Goal: Communication & Community: Answer question/provide support

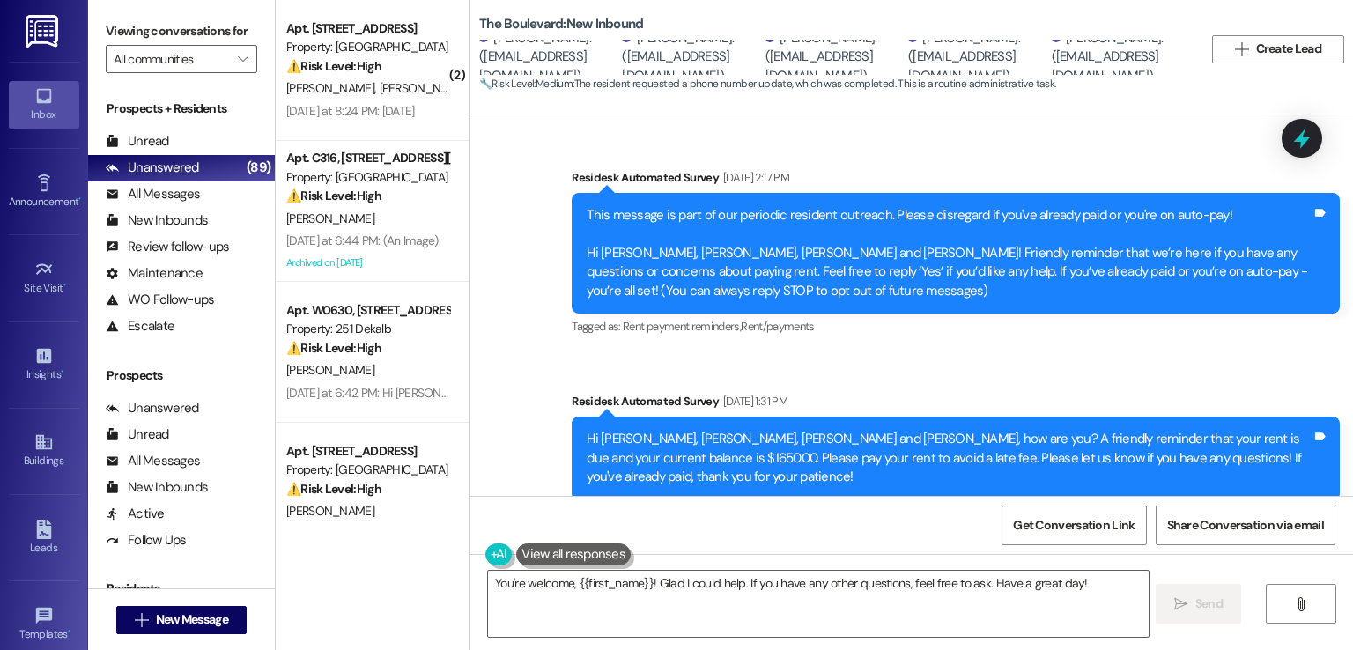
scroll to position [1813, 0]
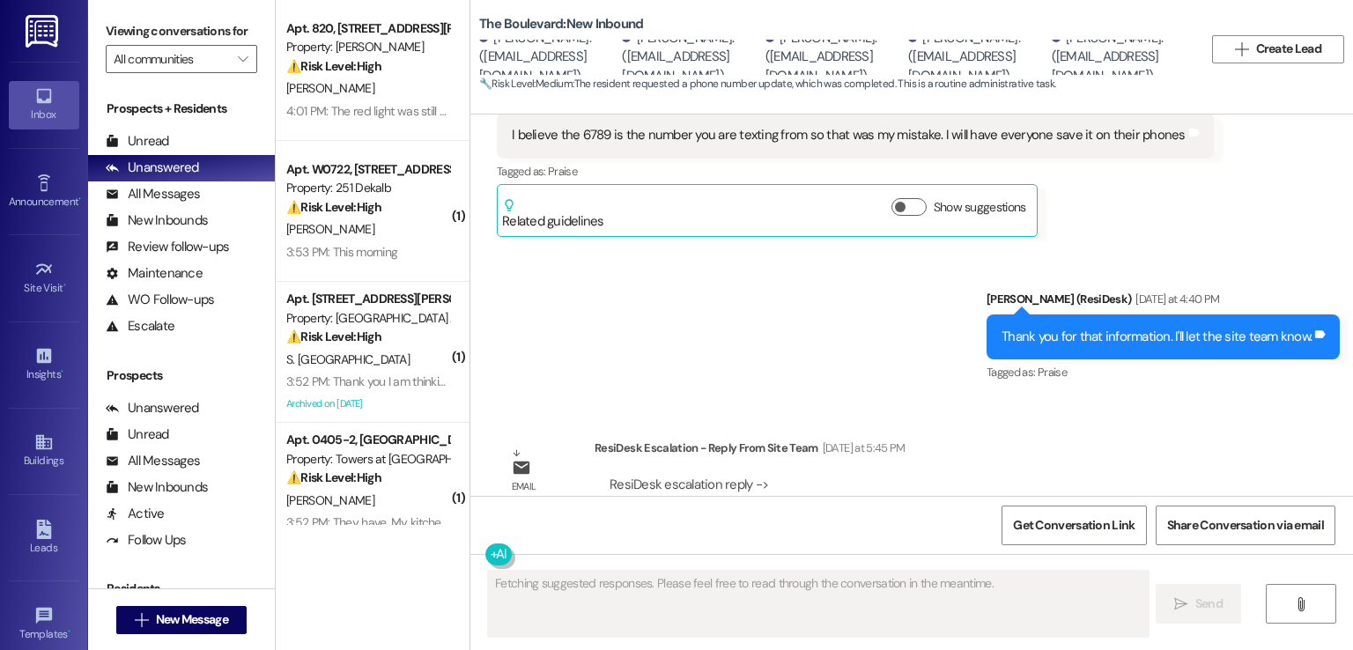
scroll to position [3398, 0]
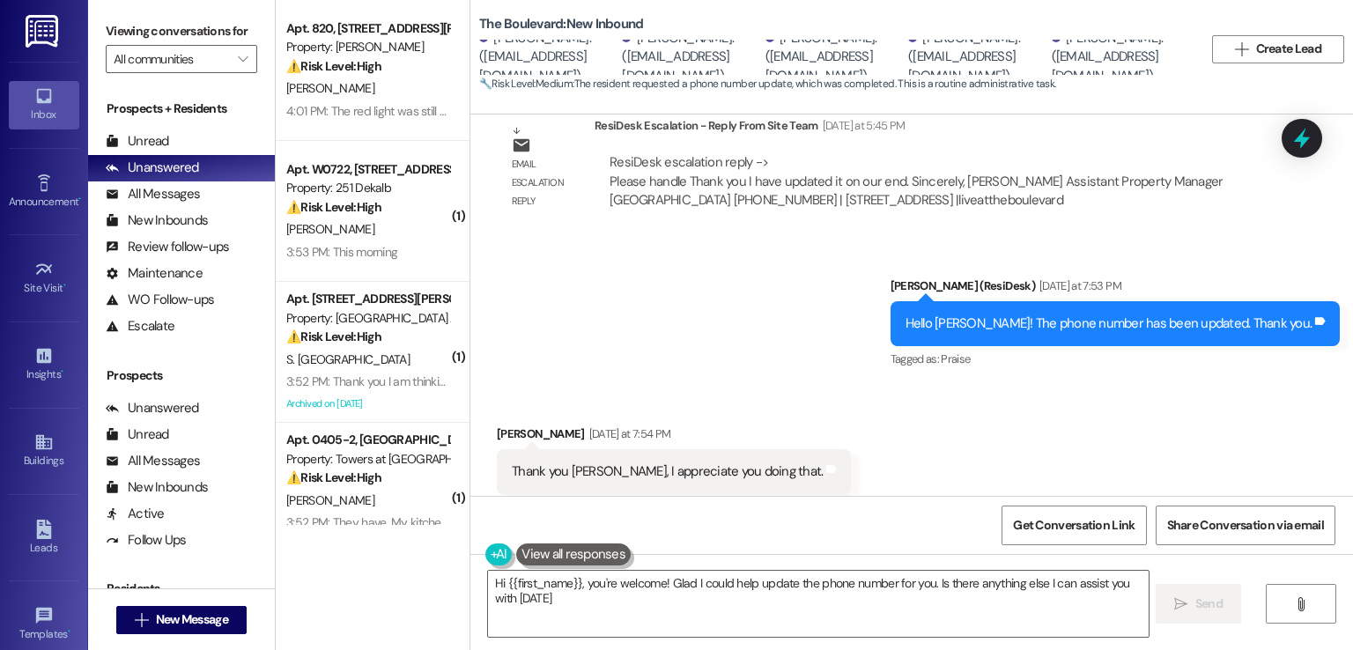
type textarea "Hi {{first_name}}, you're welcome! Glad I could help update the phone number fo…"
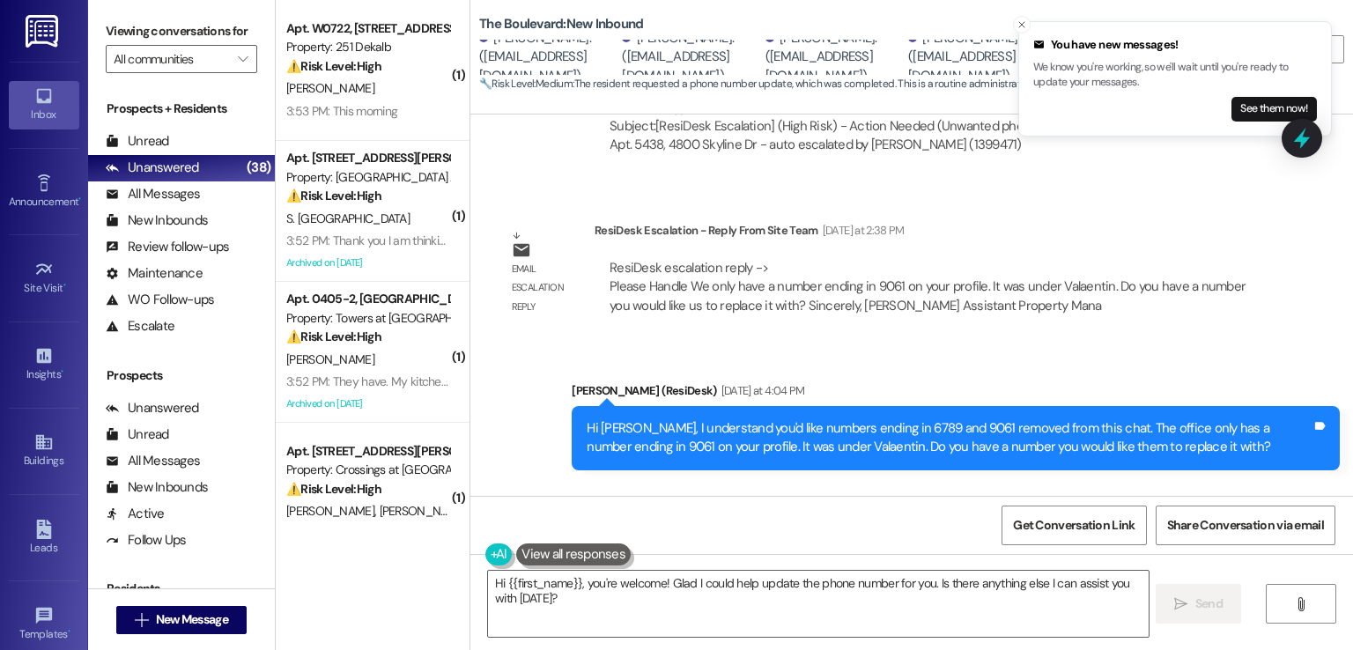
scroll to position [1, 0]
drag, startPoint x: 743, startPoint y: 62, endPoint x: 615, endPoint y: 63, distance: 128.6
click at [622, 63] on div "Johnna Molina. (johnna816@yahoo.com)" at bounding box center [691, 56] width 138 height 56
copy div "johnna816@yahoo.com"
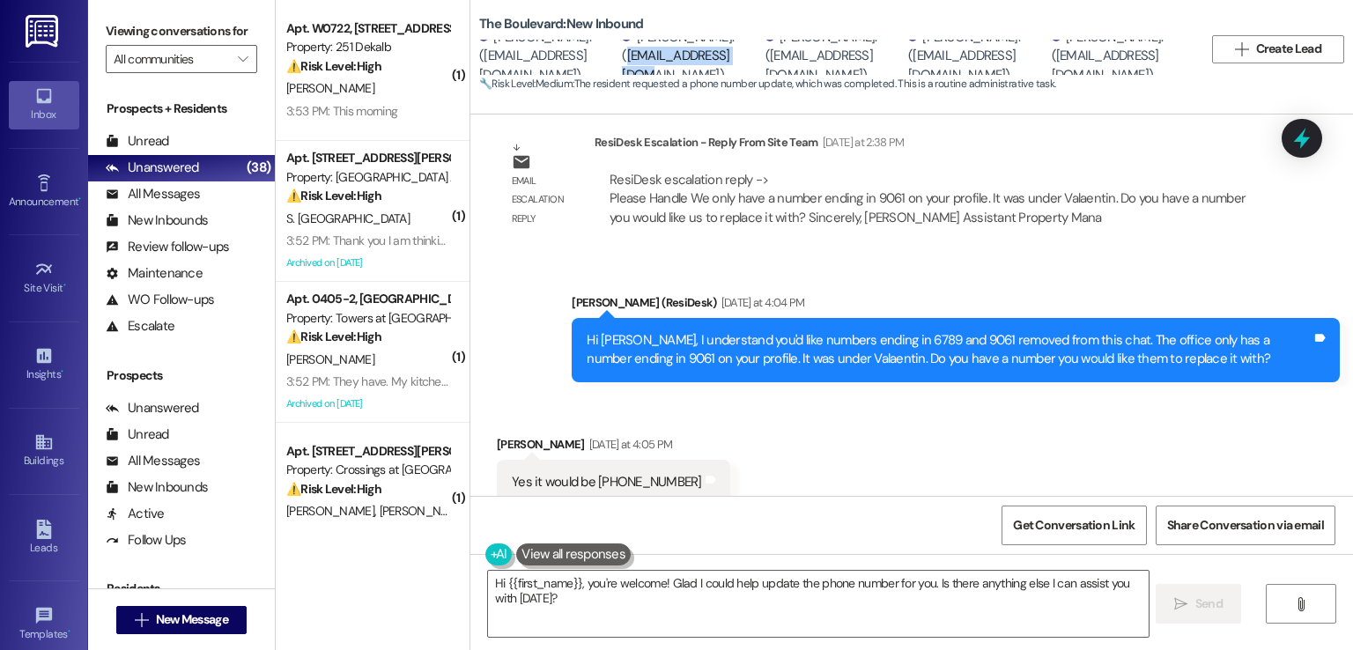
scroll to position [2693, 0]
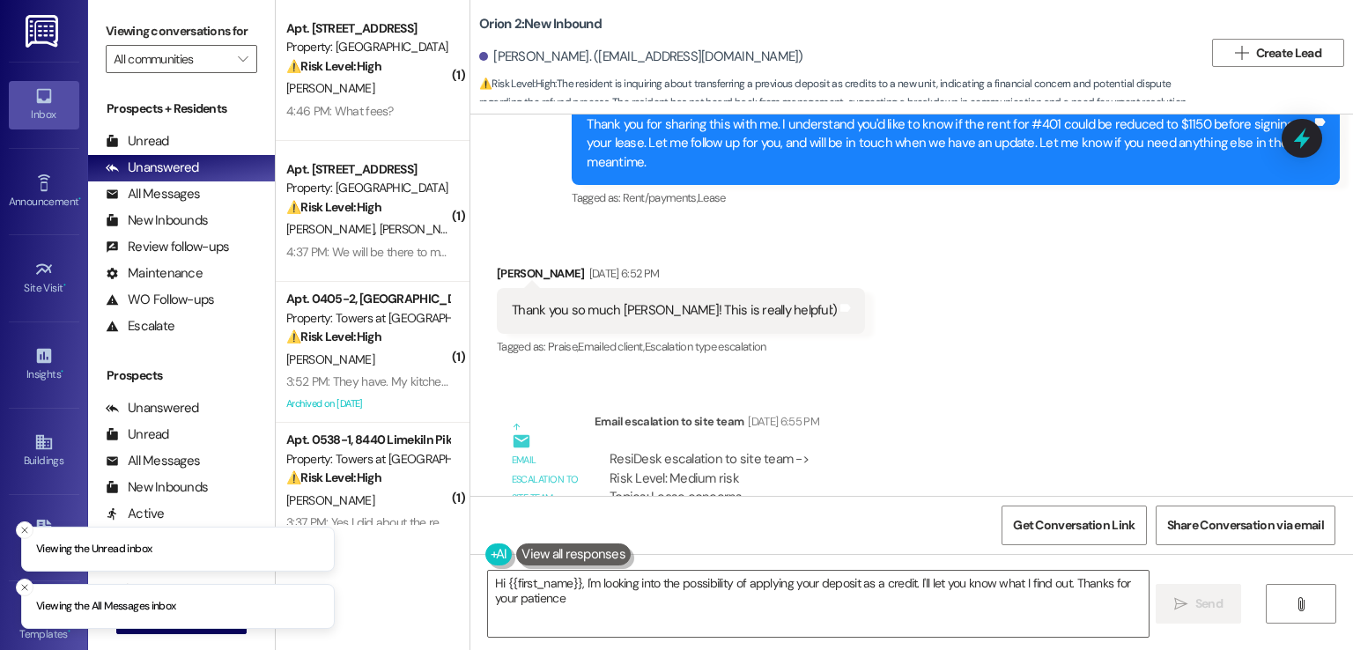
type textarea "Hi {{first_name}}, I'm looking into the possibility of applying your deposit as…"
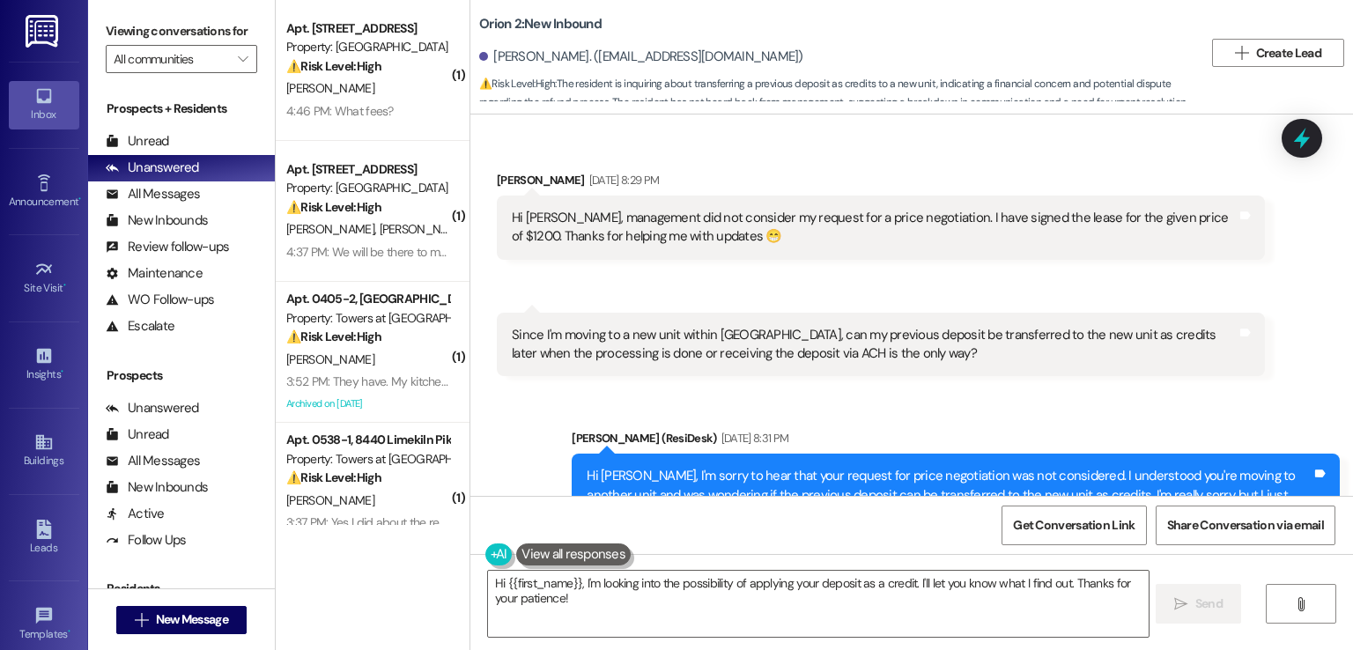
scroll to position [3447, 0]
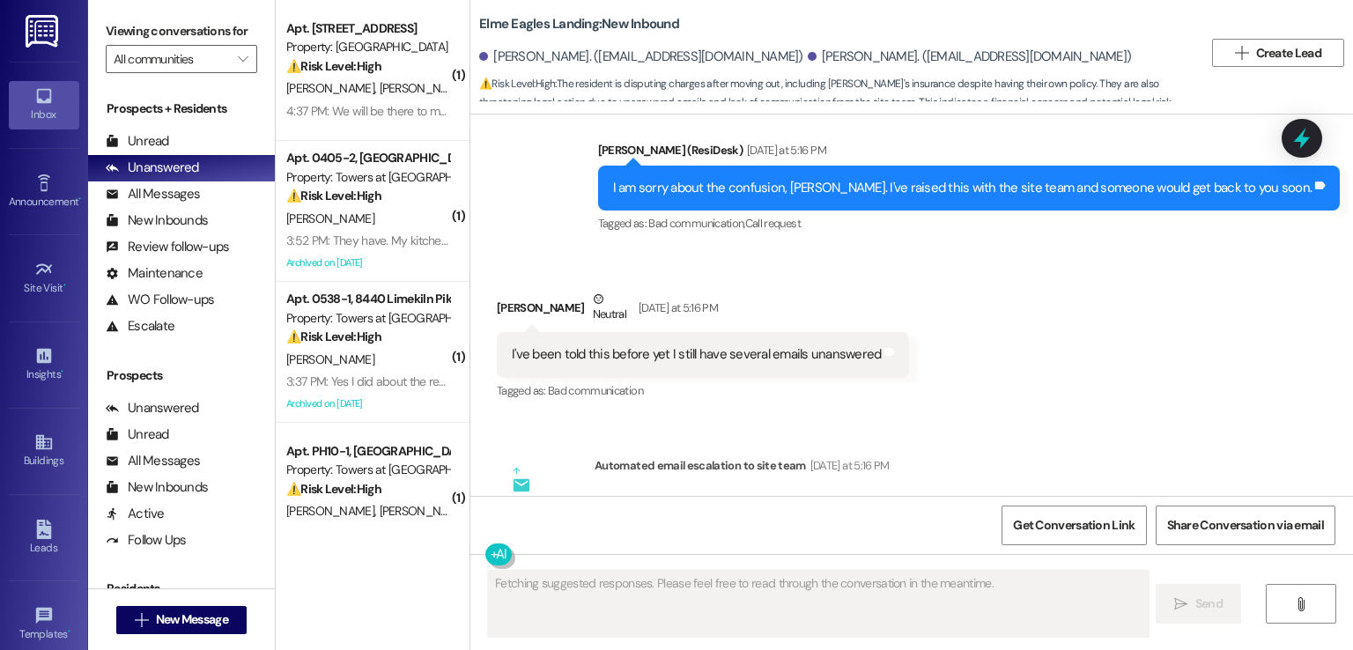
scroll to position [13082, 0]
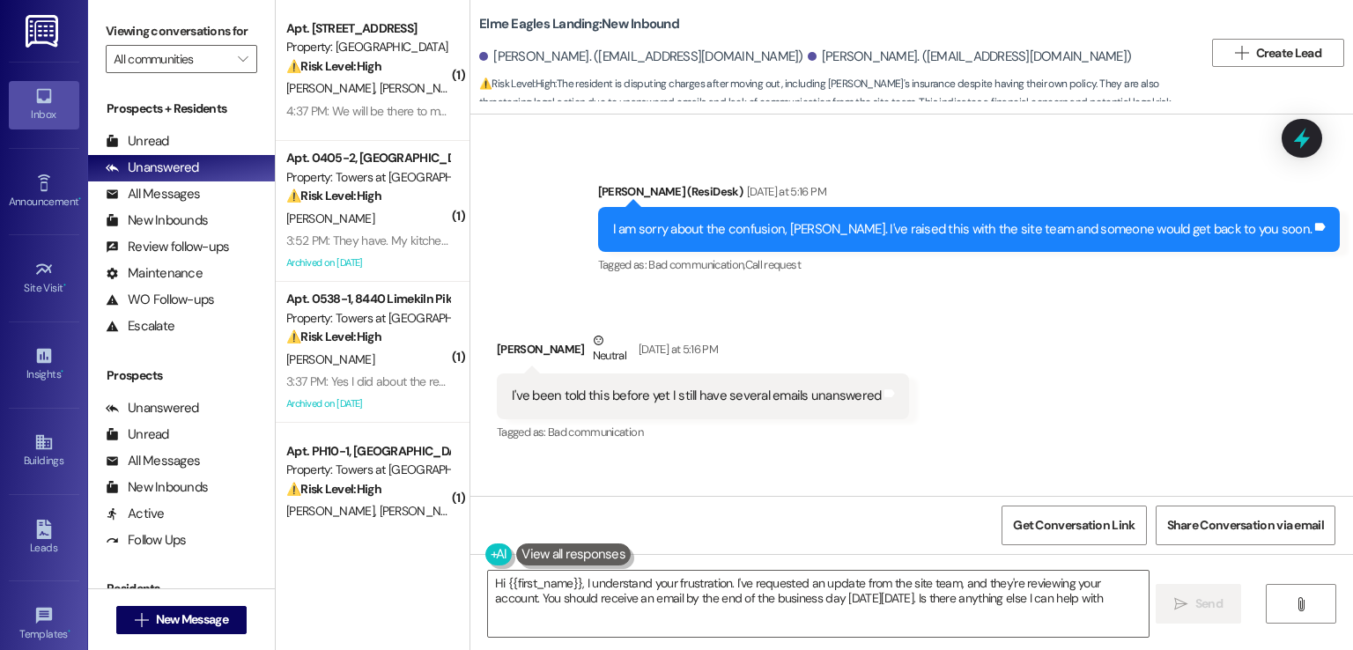
type textarea "Hi {{first_name}}, I understand your frustration. I've requested an update from…"
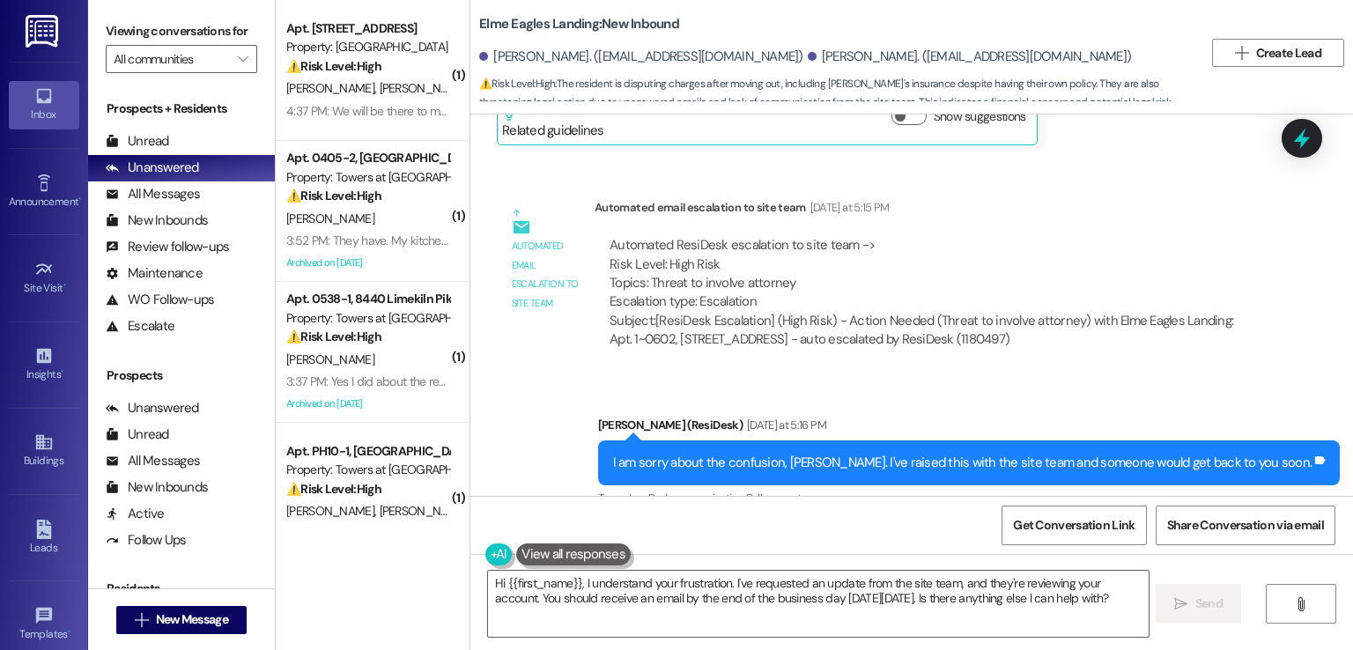
scroll to position [12817, 0]
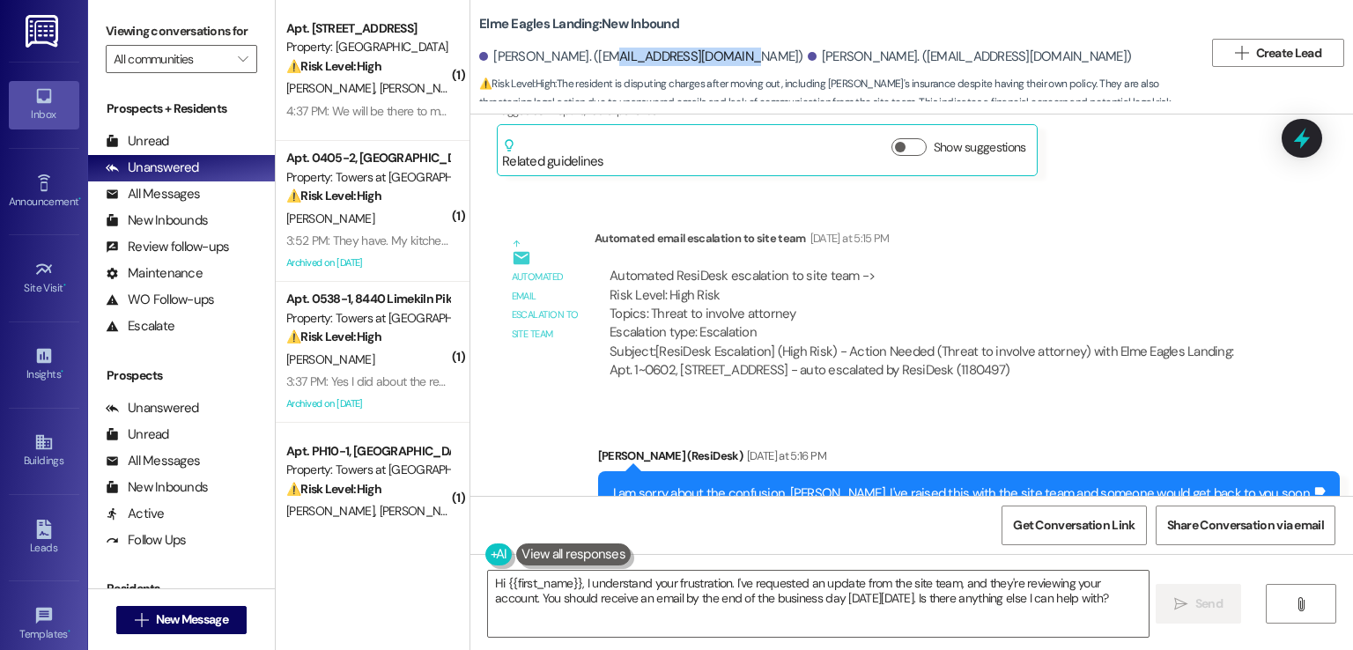
drag, startPoint x: 713, startPoint y: 53, endPoint x: 578, endPoint y: 53, distance: 135.6
click at [578, 53] on div "Abigail Williams. (abby138830@gmail.com)" at bounding box center [641, 57] width 324 height 18
copy div "abby138830@gmail.com"
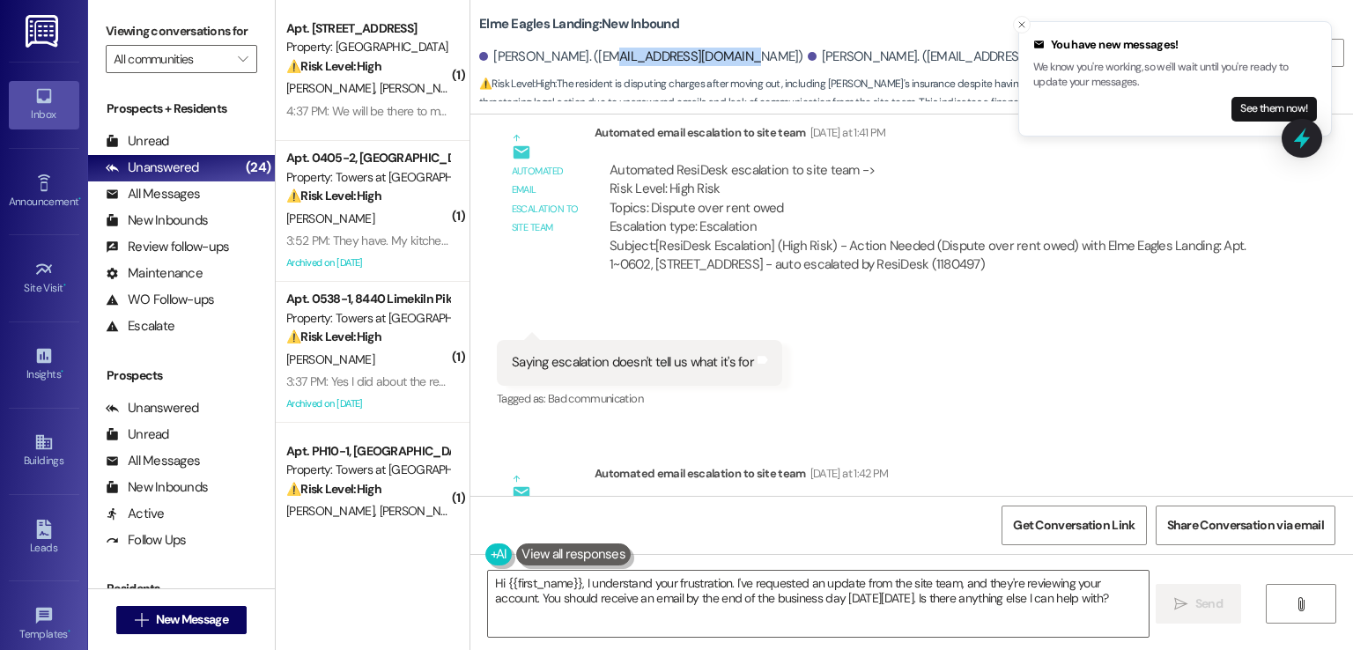
scroll to position [9823, 0]
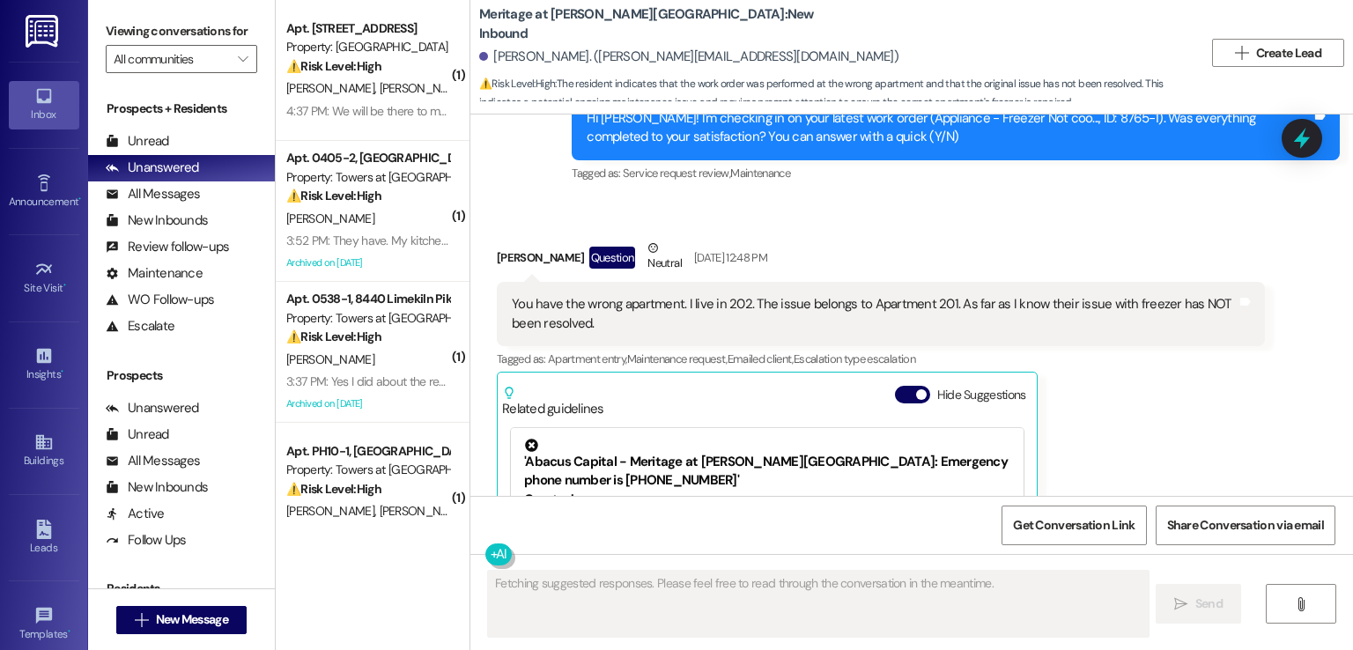
scroll to position [8383, 0]
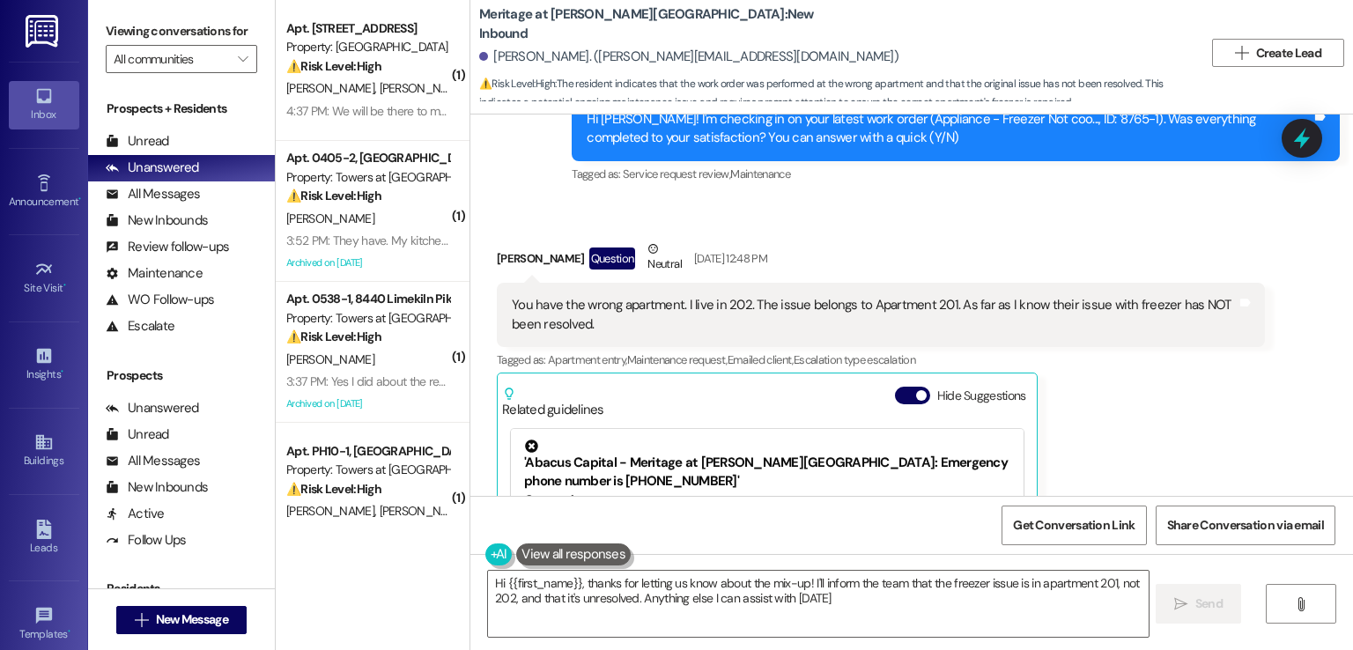
type textarea "Hi {{first_name}}, thanks for letting us know about the mix-up! I'll inform the…"
drag, startPoint x: 718, startPoint y: 54, endPoint x: 566, endPoint y: 56, distance: 151.5
click at [566, 56] on div "Jennifer Choy. (jennifer.choy26@gmail.com)" at bounding box center [688, 57] width 419 height 18
copy div "jennifer.choy26@gmail.com"
